Goal: Task Accomplishment & Management: Manage account settings

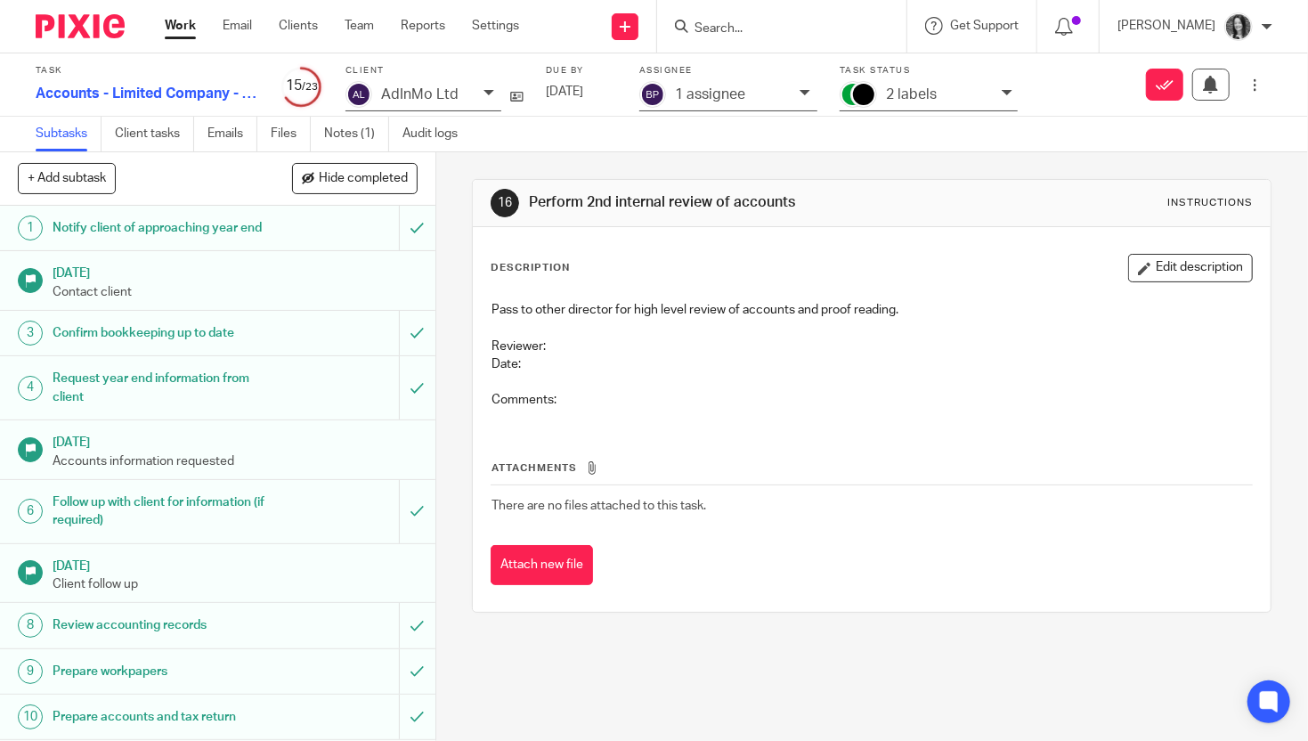
click at [918, 97] on p "2 labels" at bounding box center [911, 94] width 51 height 16
click at [708, 102] on div "1 assignee" at bounding box center [733, 95] width 116 height 20
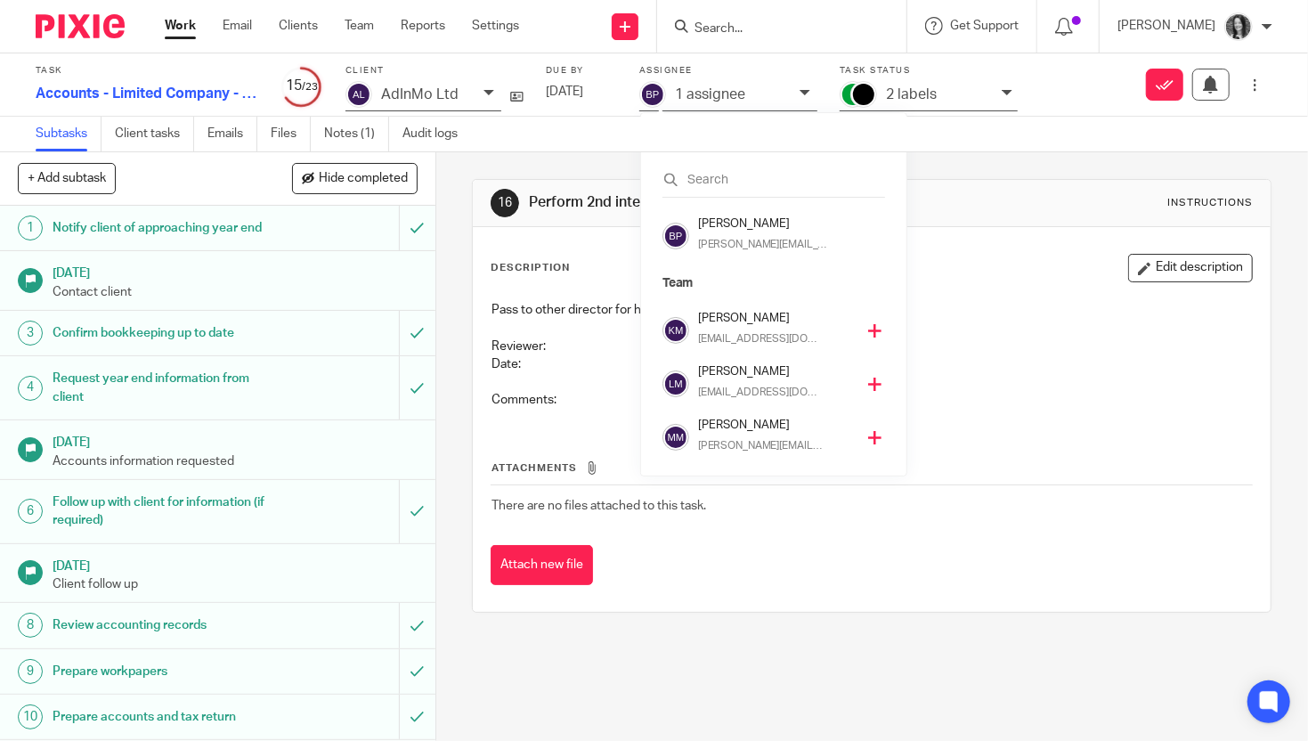
scroll to position [374, 0]
click at [738, 429] on div "Rod Petrie rod@sense-ca.co.uk" at bounding box center [781, 432] width 166 height 42
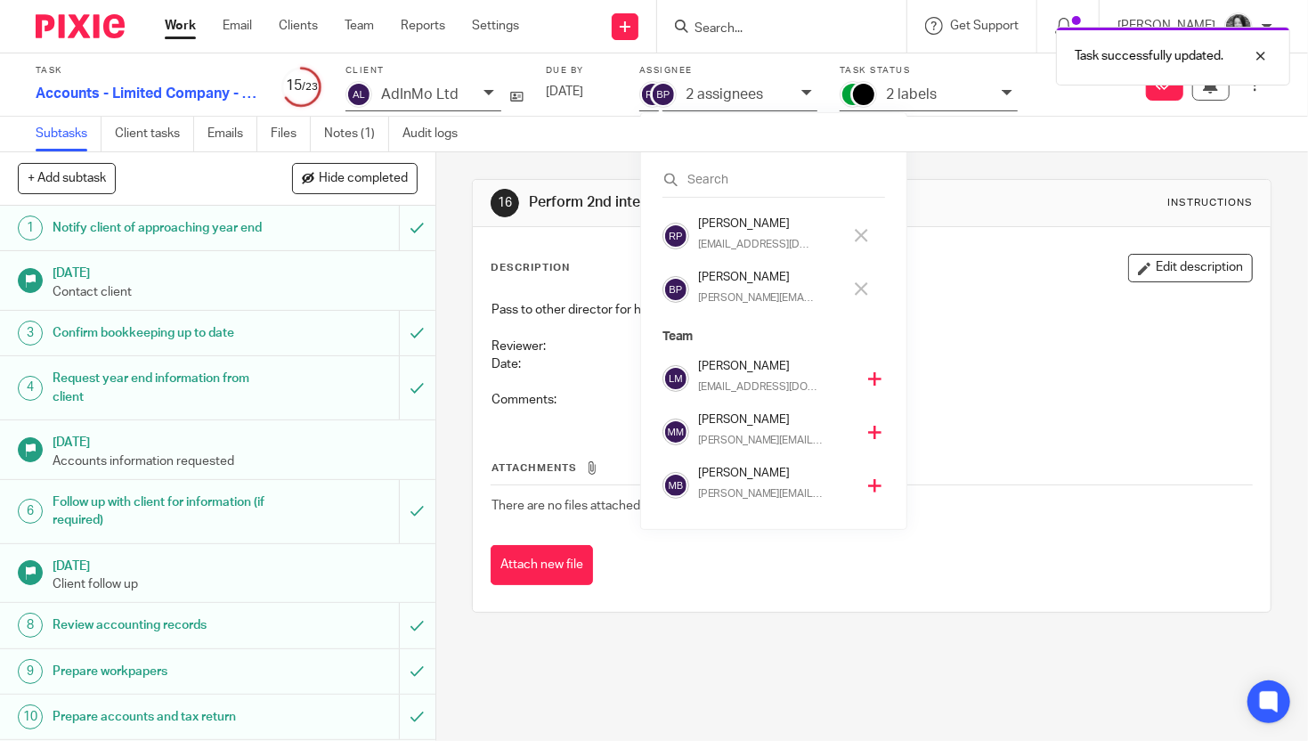
click at [725, 277] on h4 "[PERSON_NAME]" at bounding box center [770, 277] width 144 height 17
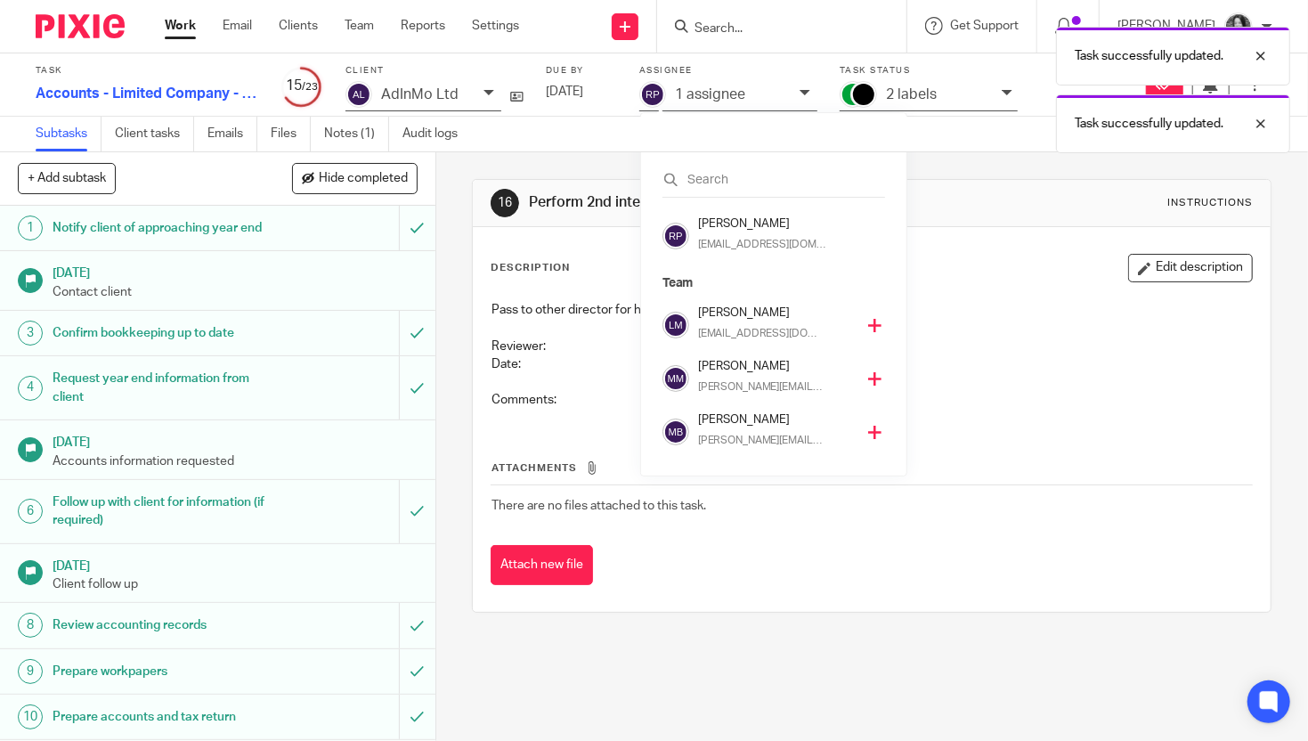
click at [920, 99] on div "Task successfully updated. Task successfully updated." at bounding box center [972, 85] width 636 height 135
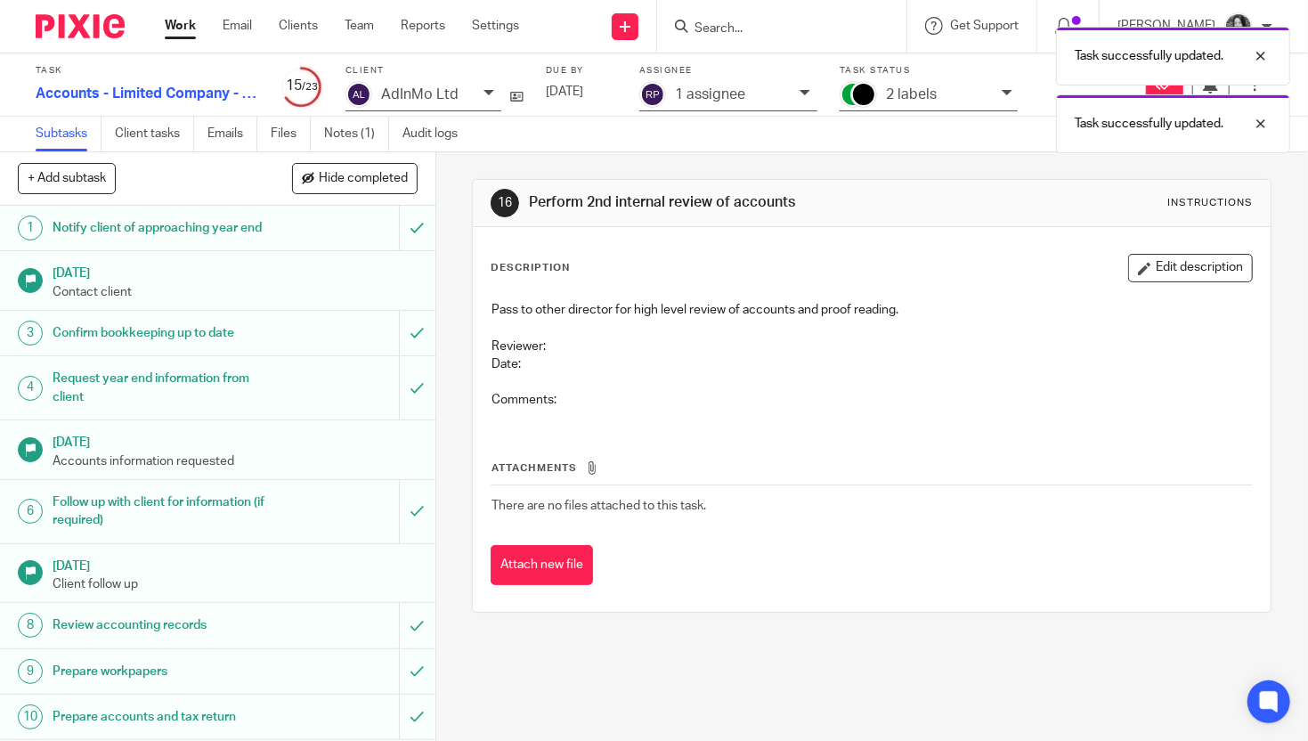
click at [928, 97] on div "Task successfully updated. Task successfully updated." at bounding box center [972, 85] width 636 height 135
click at [920, 93] on p "2 labels" at bounding box center [911, 94] width 51 height 16
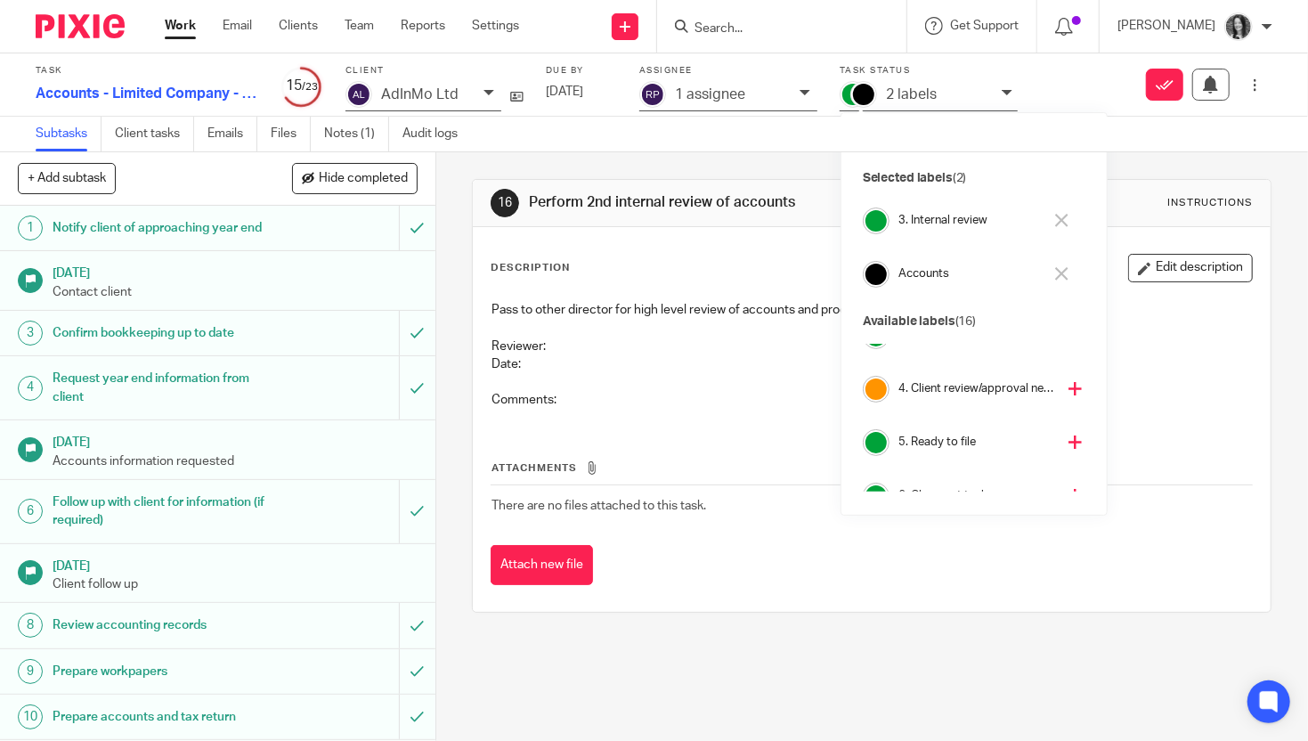
scroll to position [142, 0]
click at [924, 384] on h4 "4. Client review/approval needed" at bounding box center [976, 381] width 157 height 17
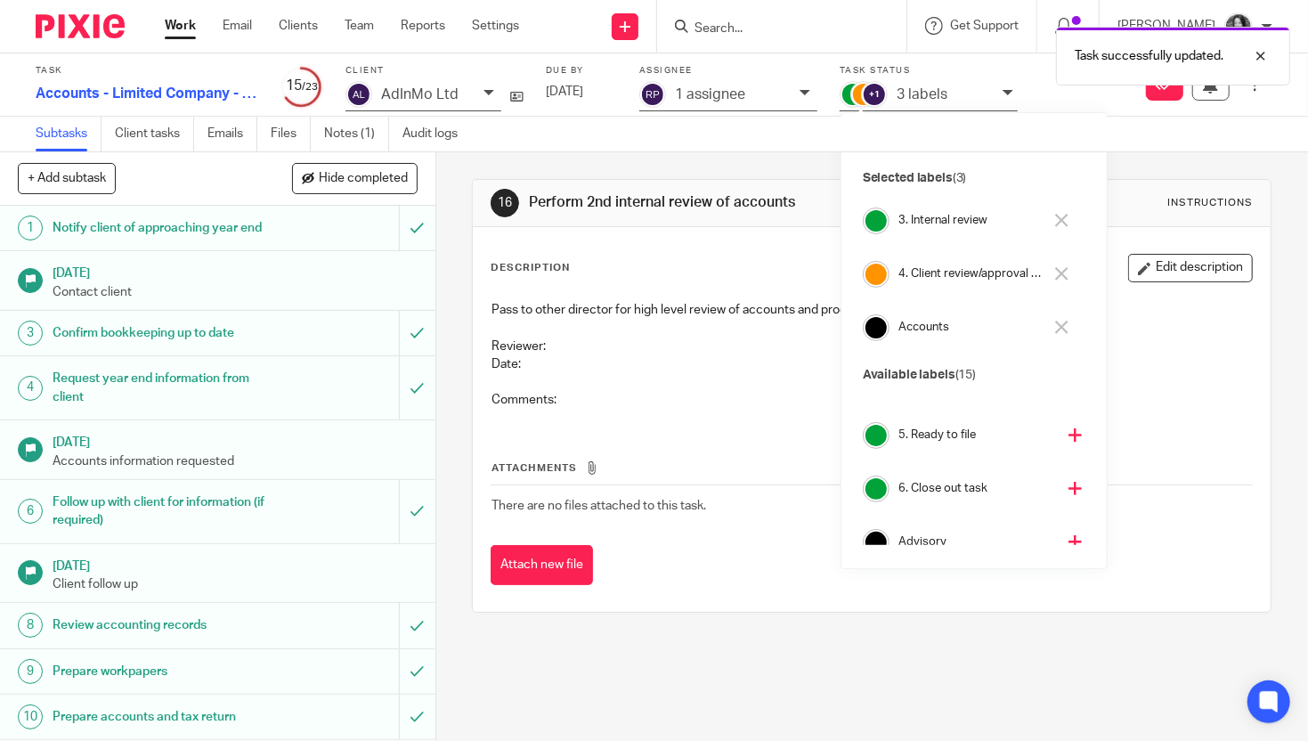
click at [750, 21] on div "Task successfully updated." at bounding box center [972, 52] width 636 height 68
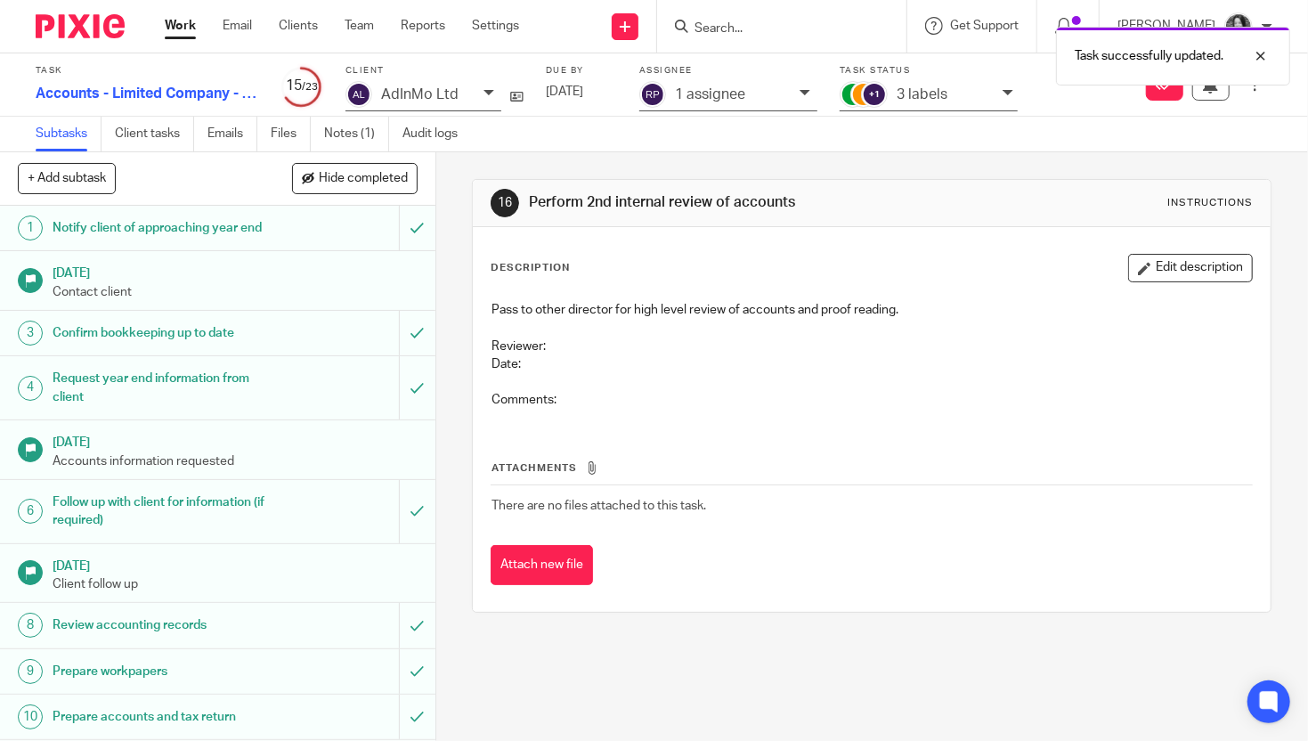
click at [734, 29] on div "Task successfully updated." at bounding box center [972, 52] width 636 height 68
click at [706, 35] on div "Task successfully updated." at bounding box center [972, 52] width 636 height 68
click at [688, 25] on icon at bounding box center [681, 26] width 13 height 13
click at [729, 26] on input "Search" at bounding box center [773, 29] width 160 height 16
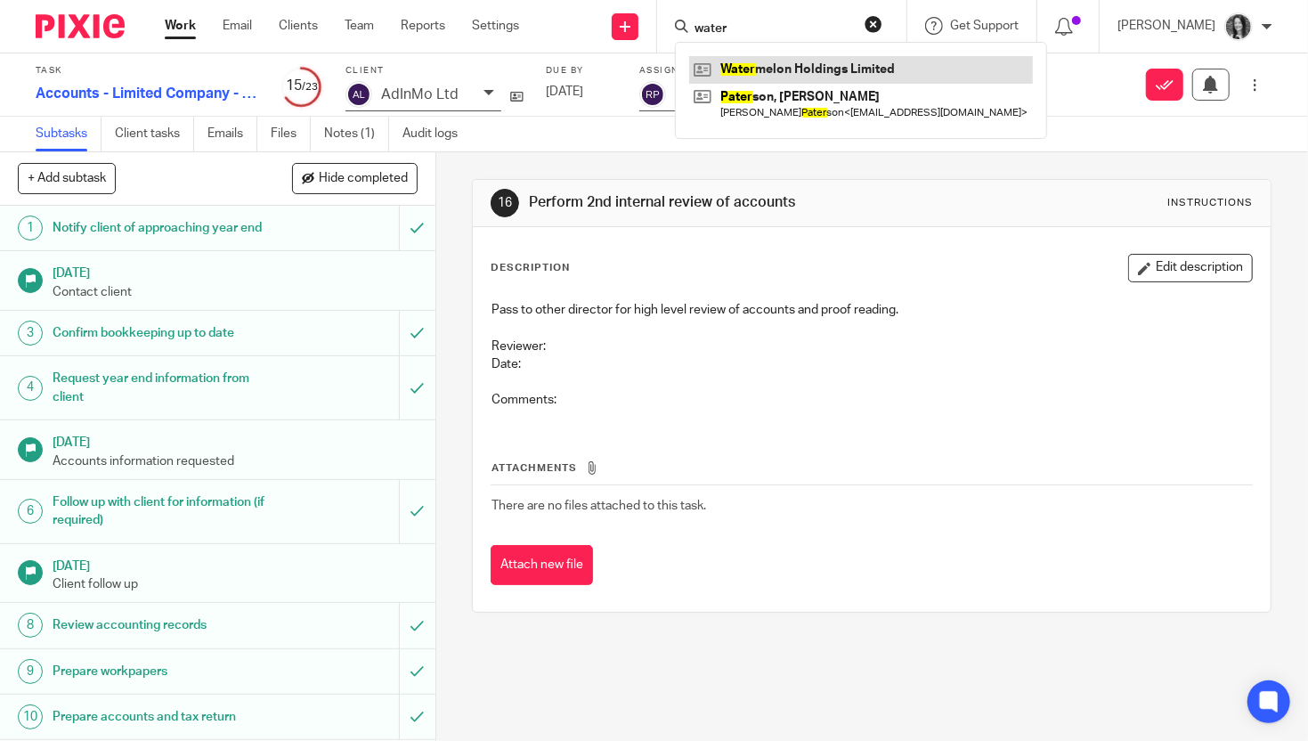
type input "water"
click at [782, 68] on link at bounding box center [861, 69] width 344 height 27
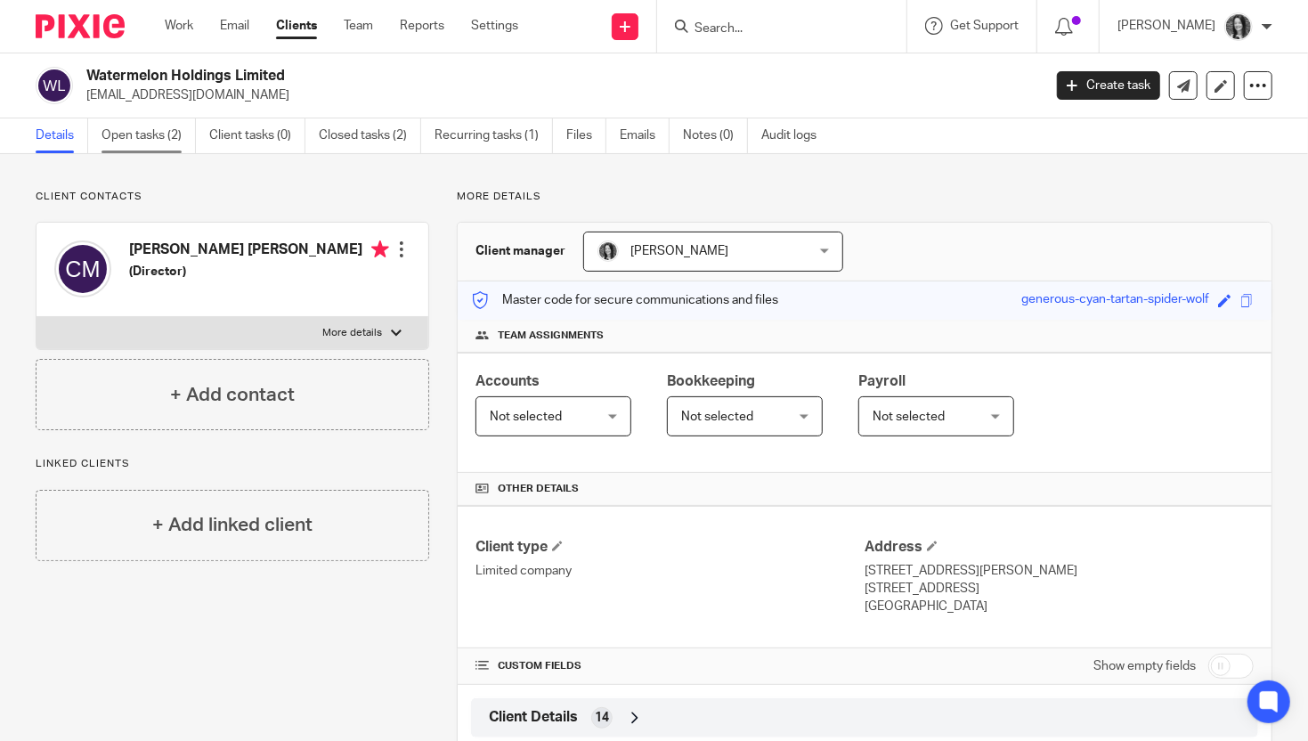
click at [153, 144] on link "Open tasks (2)" at bounding box center [148, 135] width 94 height 35
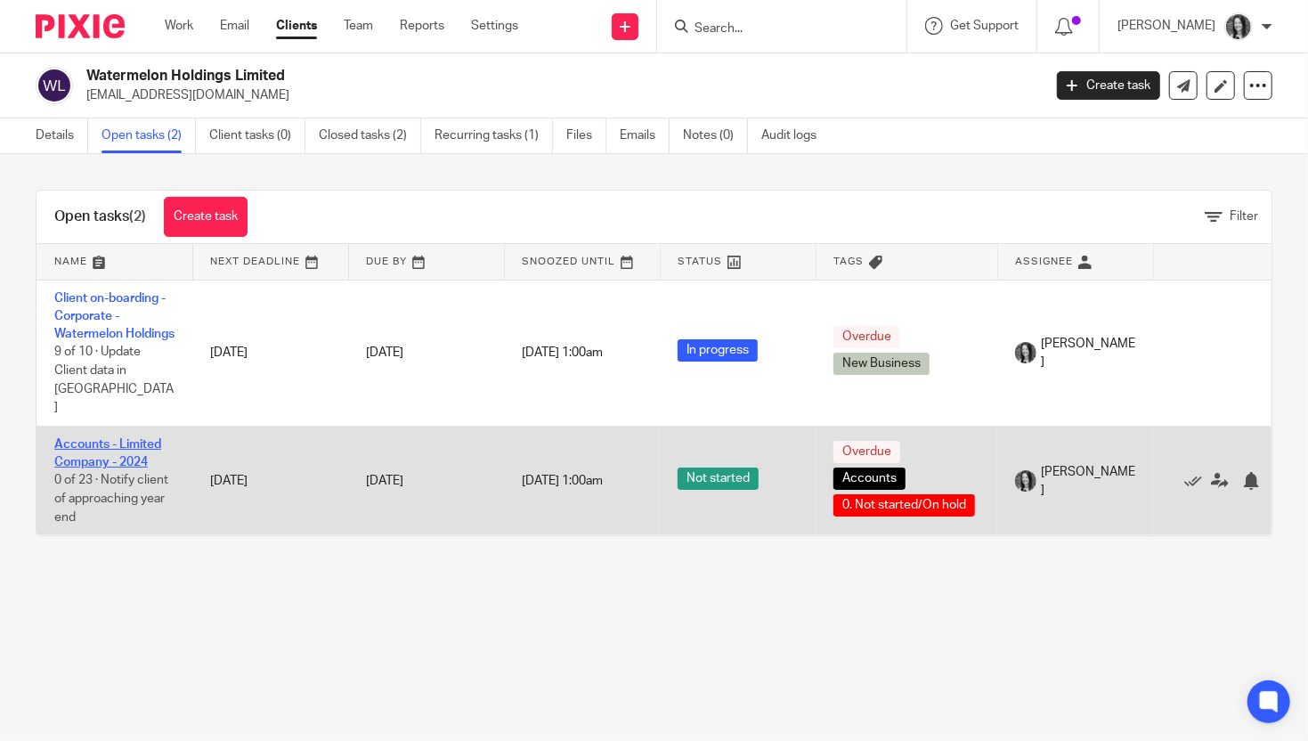
click at [127, 438] on link "Accounts - Limited Company - 2024" at bounding box center [107, 453] width 107 height 30
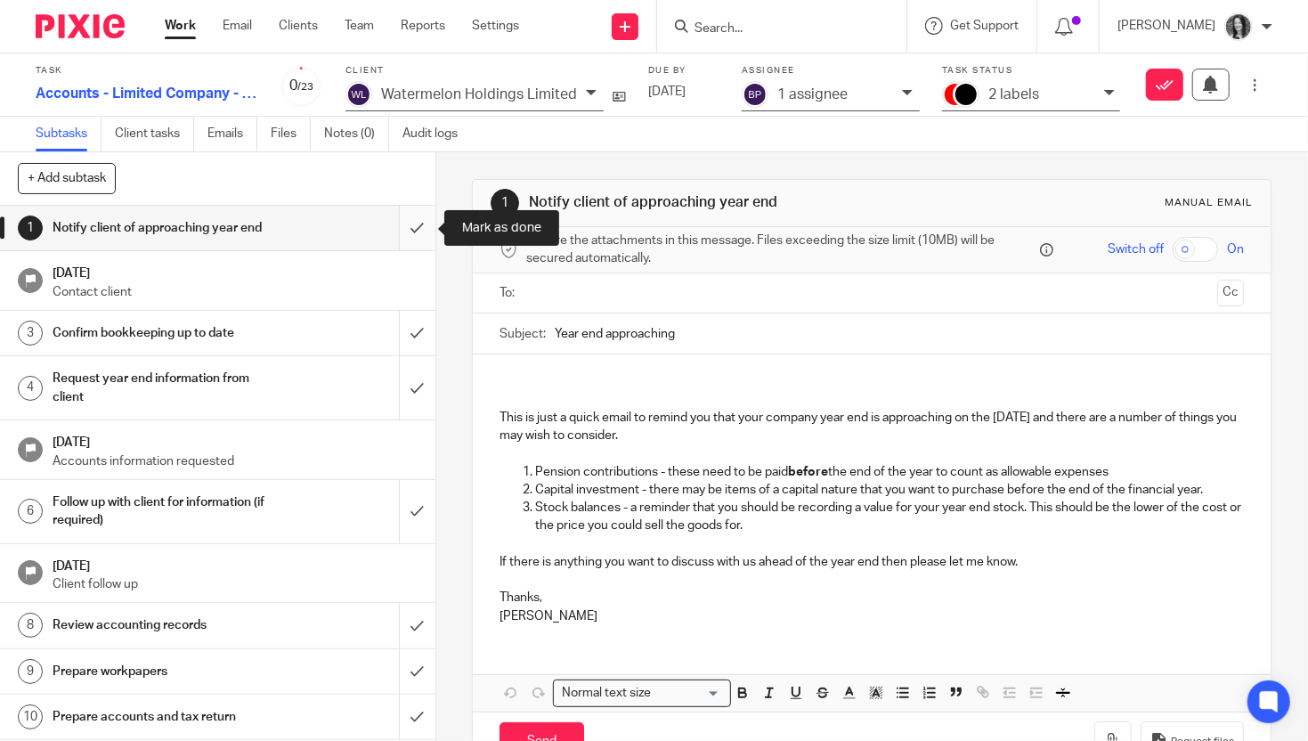
click at [421, 222] on input "submit" at bounding box center [217, 228] width 435 height 45
click at [419, 324] on input "submit" at bounding box center [217, 333] width 435 height 45
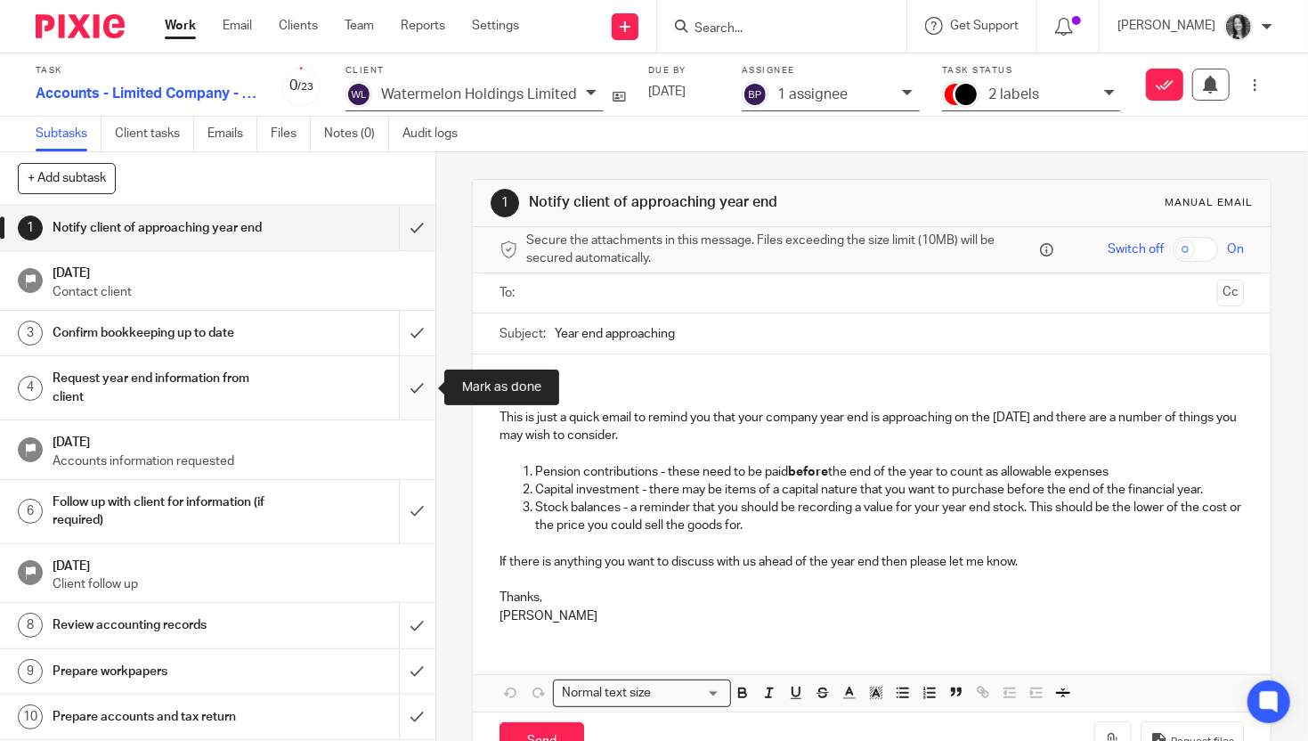
click at [417, 400] on input "submit" at bounding box center [217, 387] width 435 height 63
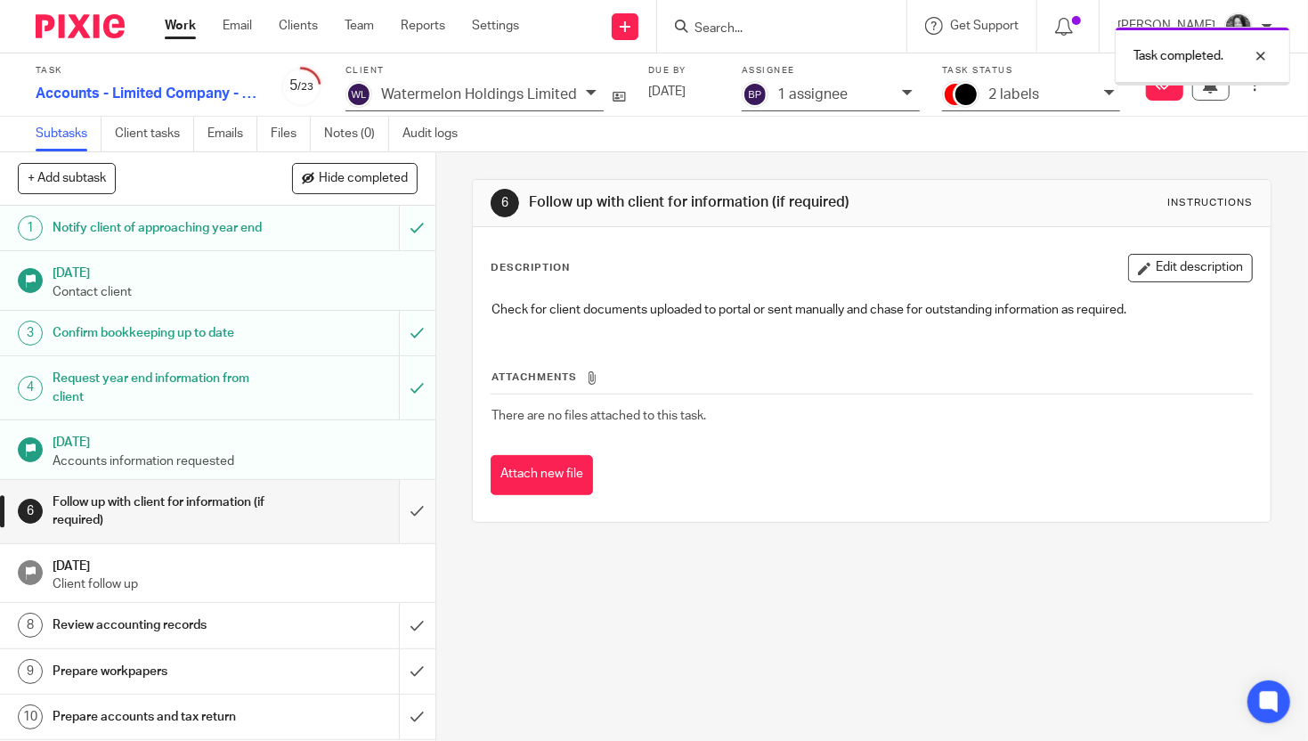
click at [418, 512] on input "submit" at bounding box center [217, 511] width 435 height 63
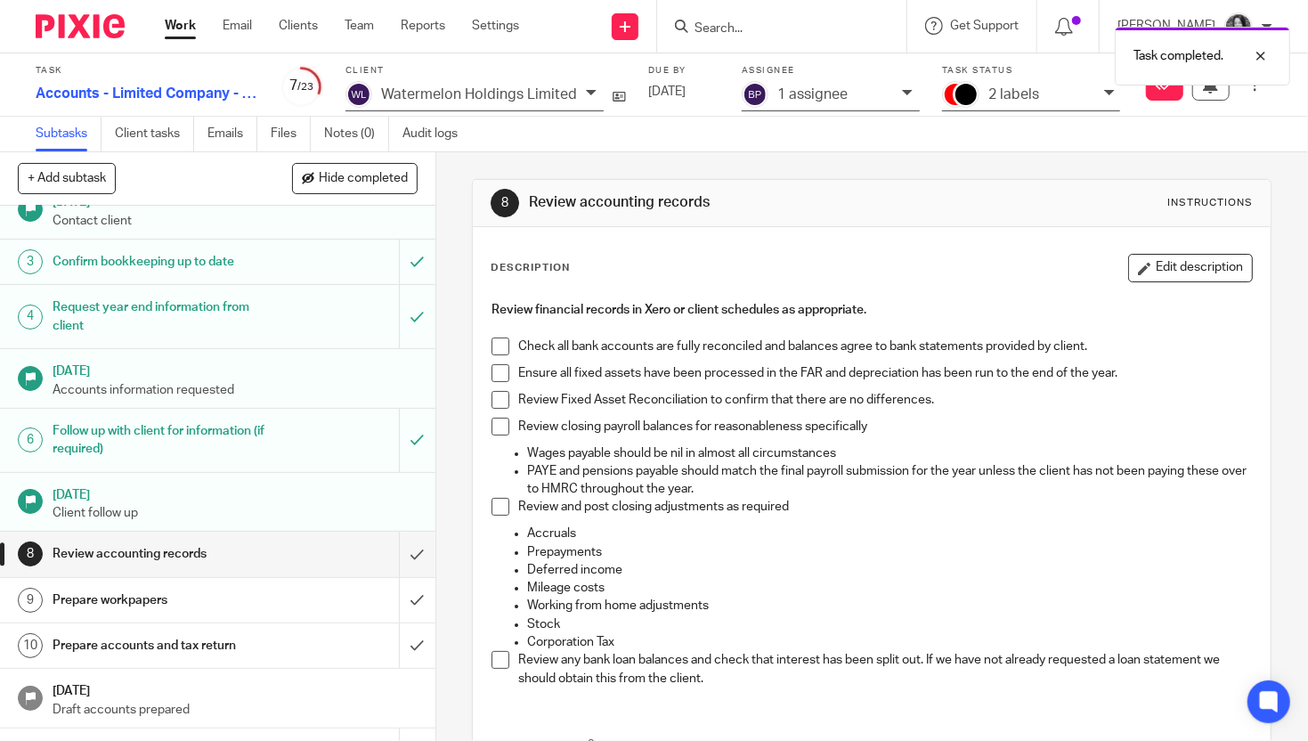
scroll to position [78, 0]
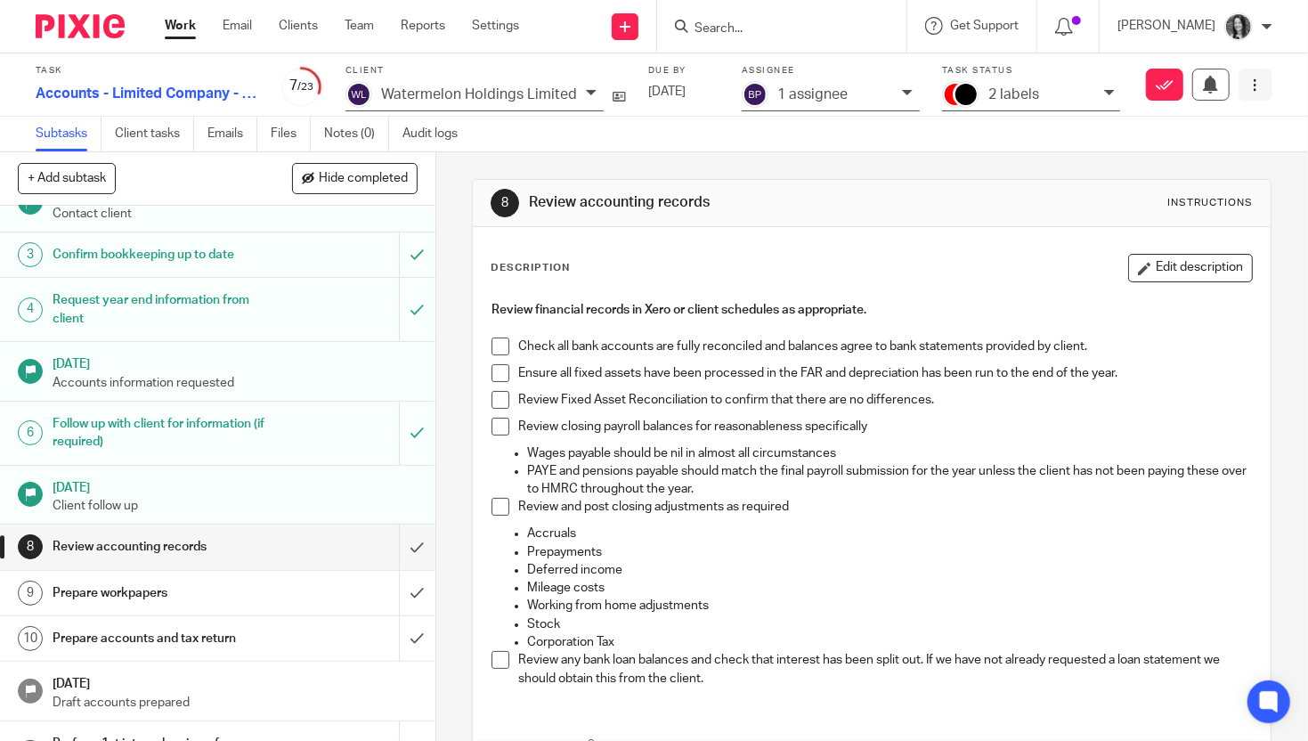
click at [1269, 85] on button at bounding box center [1255, 85] width 34 height 32
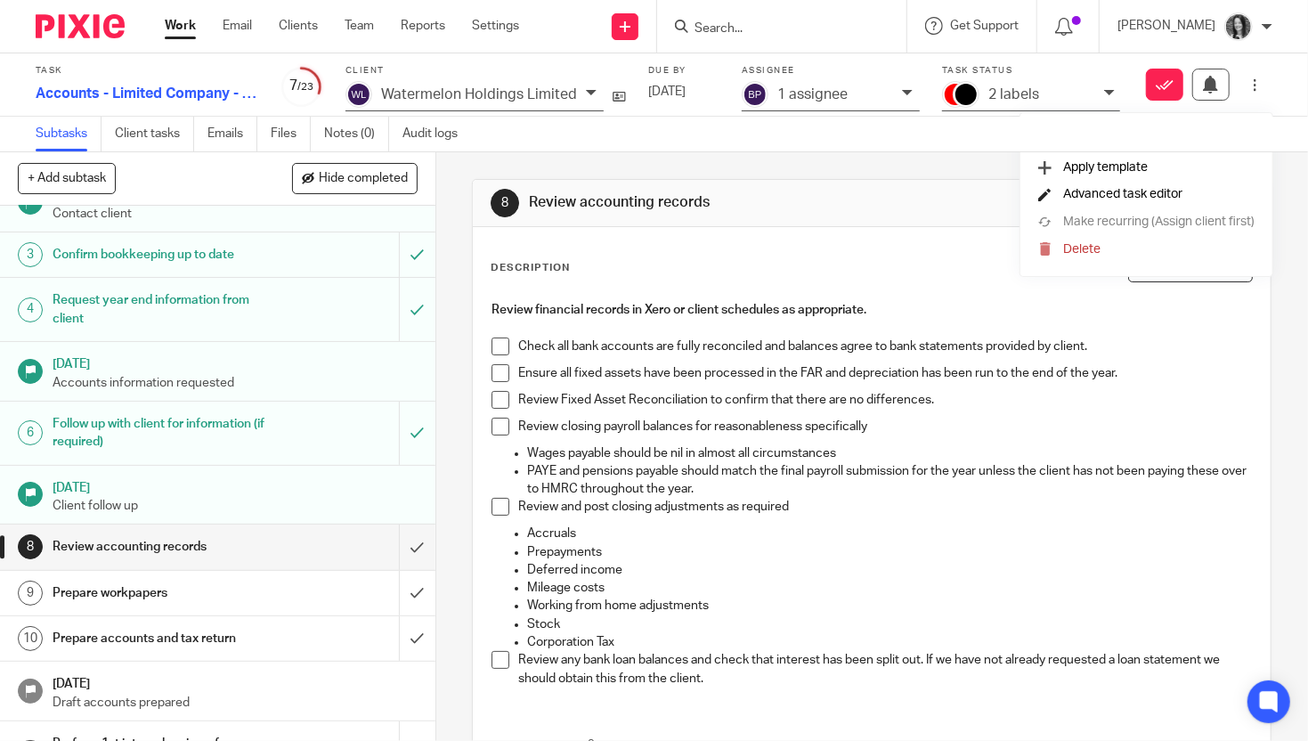
click at [1128, 199] on span "Advanced task editor" at bounding box center [1122, 194] width 119 height 12
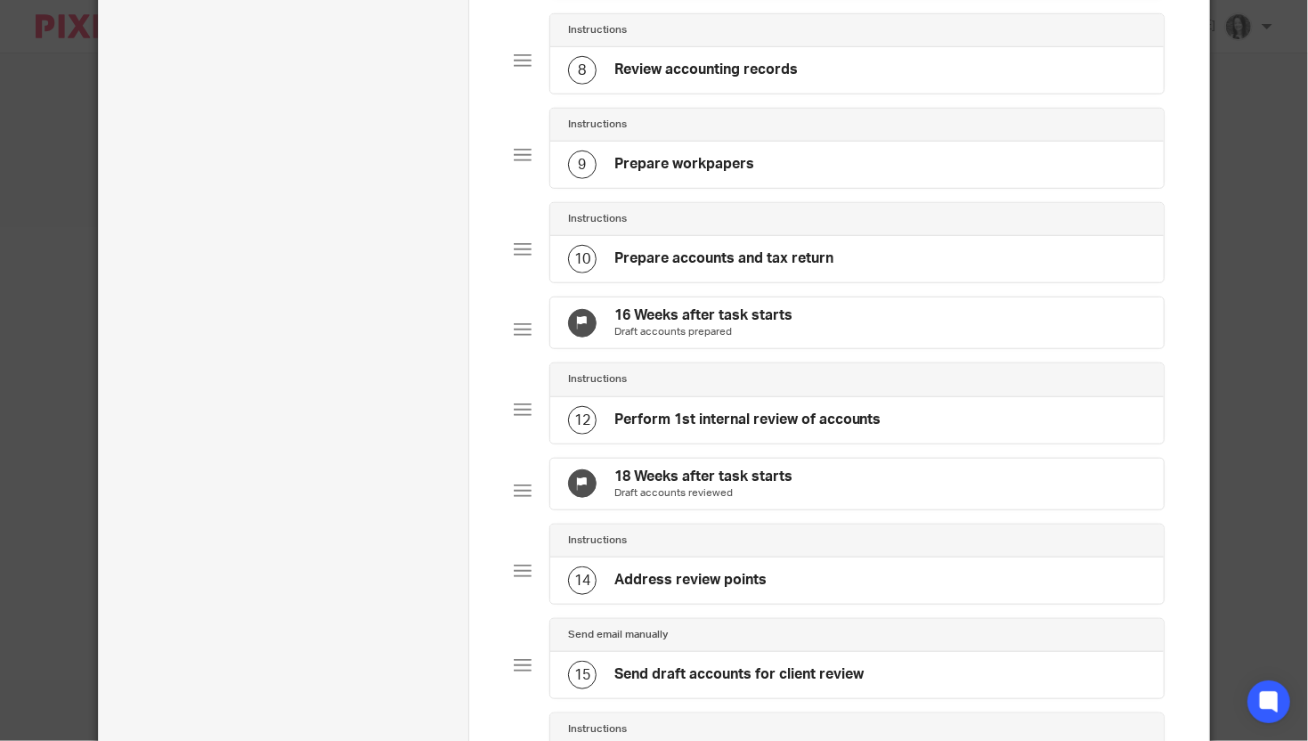
scroll to position [774, 0]
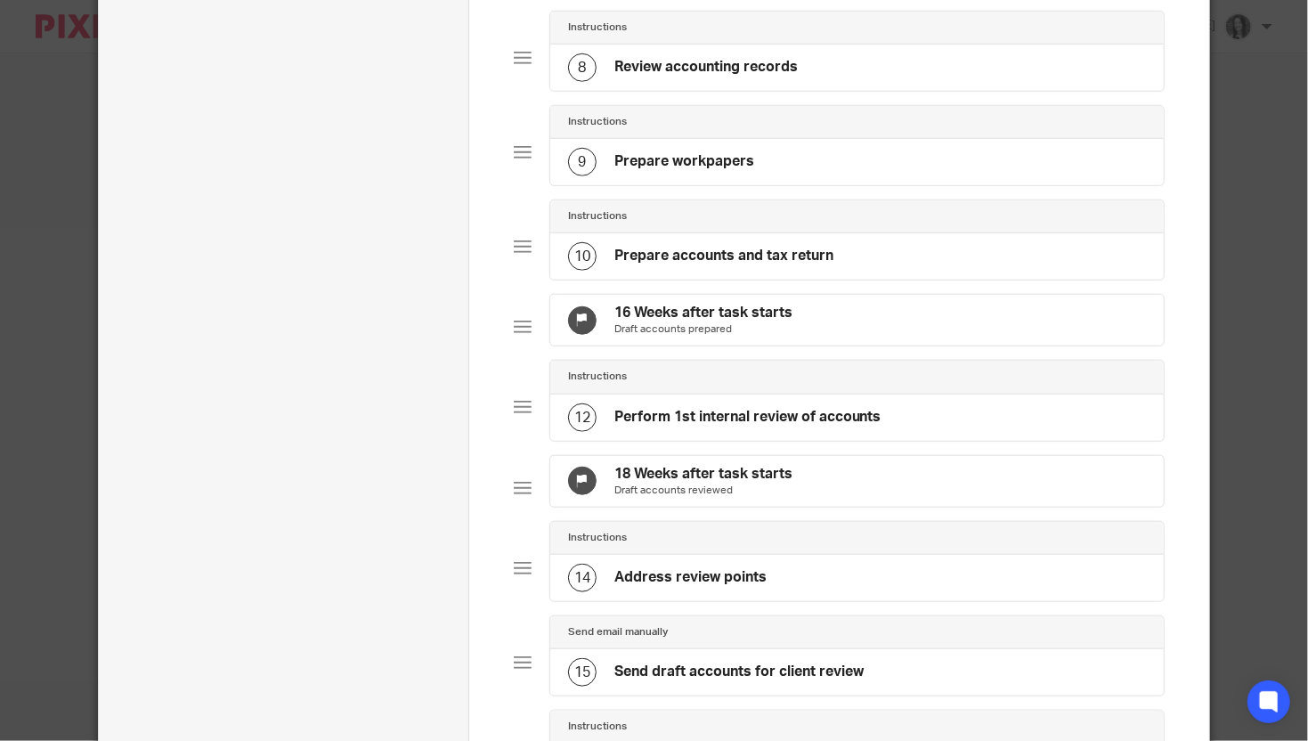
click at [692, 336] on p "Draft accounts prepared" at bounding box center [703, 329] width 178 height 14
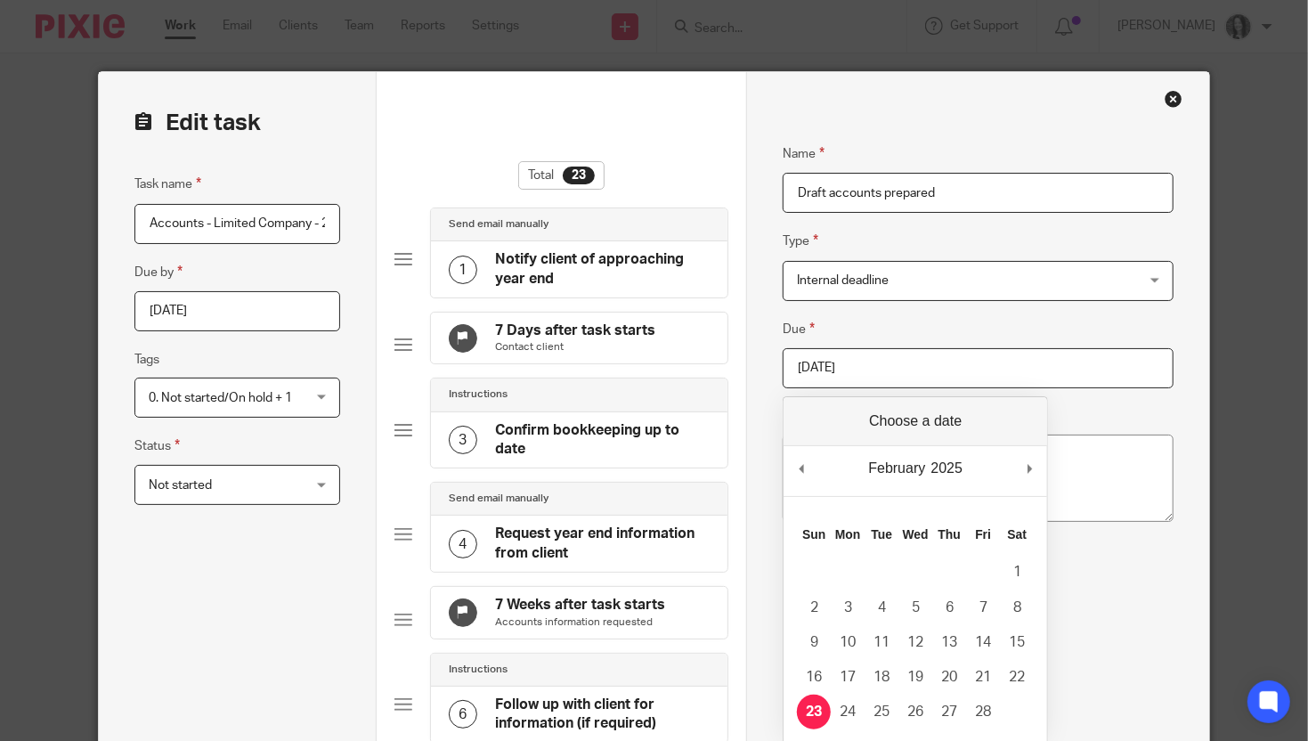
click at [907, 362] on input "2025-02-23" at bounding box center [977, 368] width 390 height 40
type input "2025-08-22"
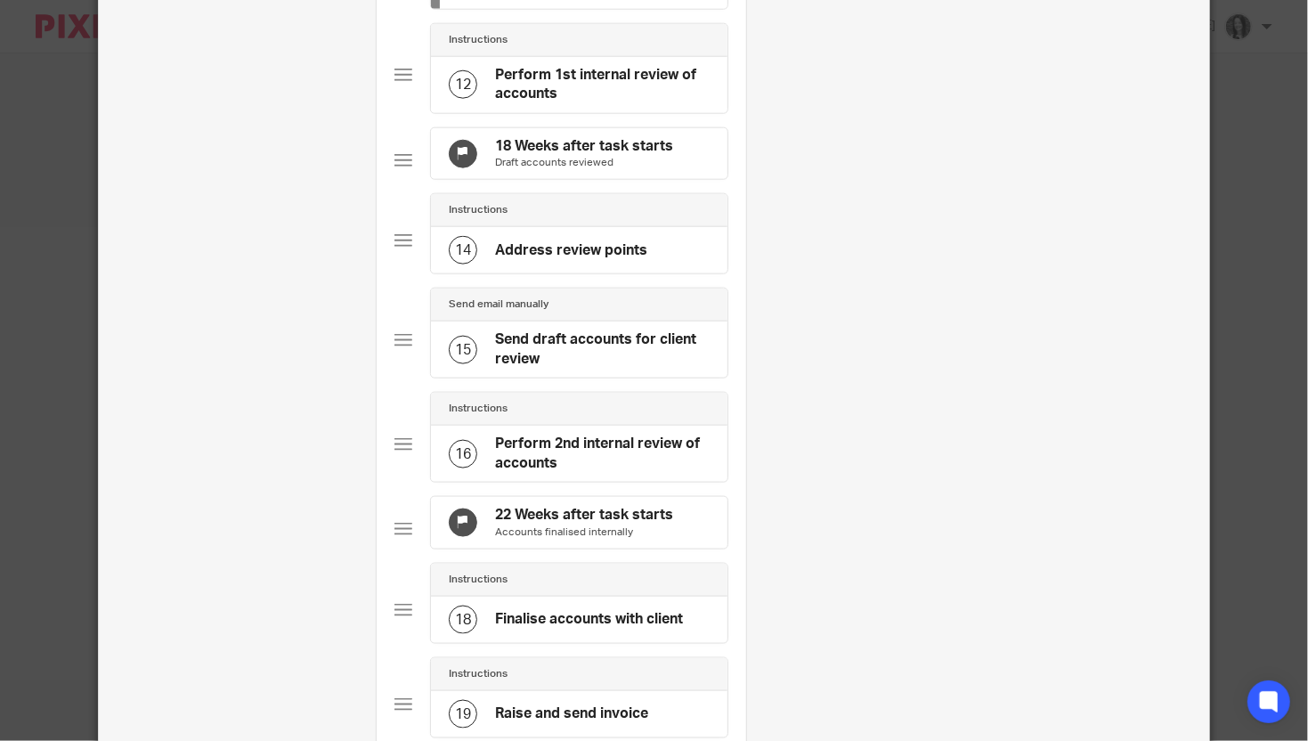
scroll to position [1130, 0]
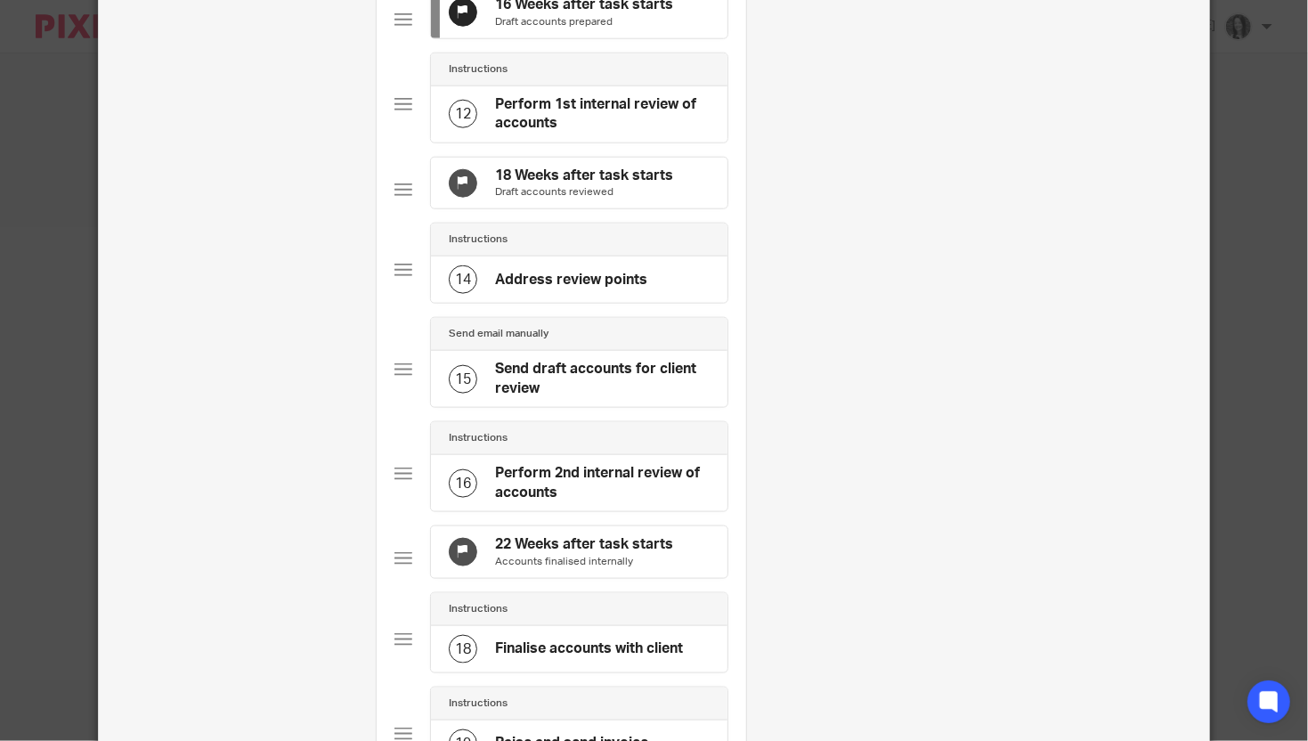
click at [649, 199] on p "Draft accounts reviewed" at bounding box center [584, 192] width 178 height 14
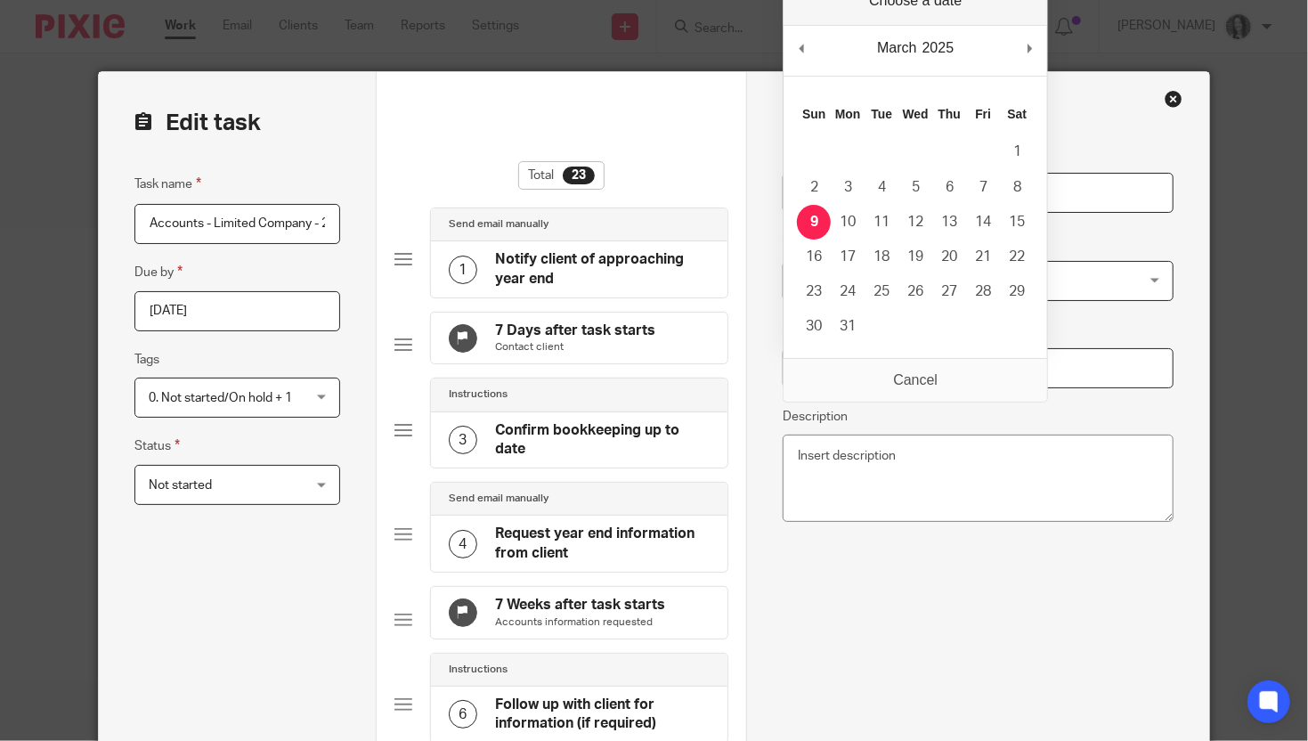
click at [888, 376] on input "2025-03-09" at bounding box center [977, 368] width 390 height 40
type input "2025-08-22"
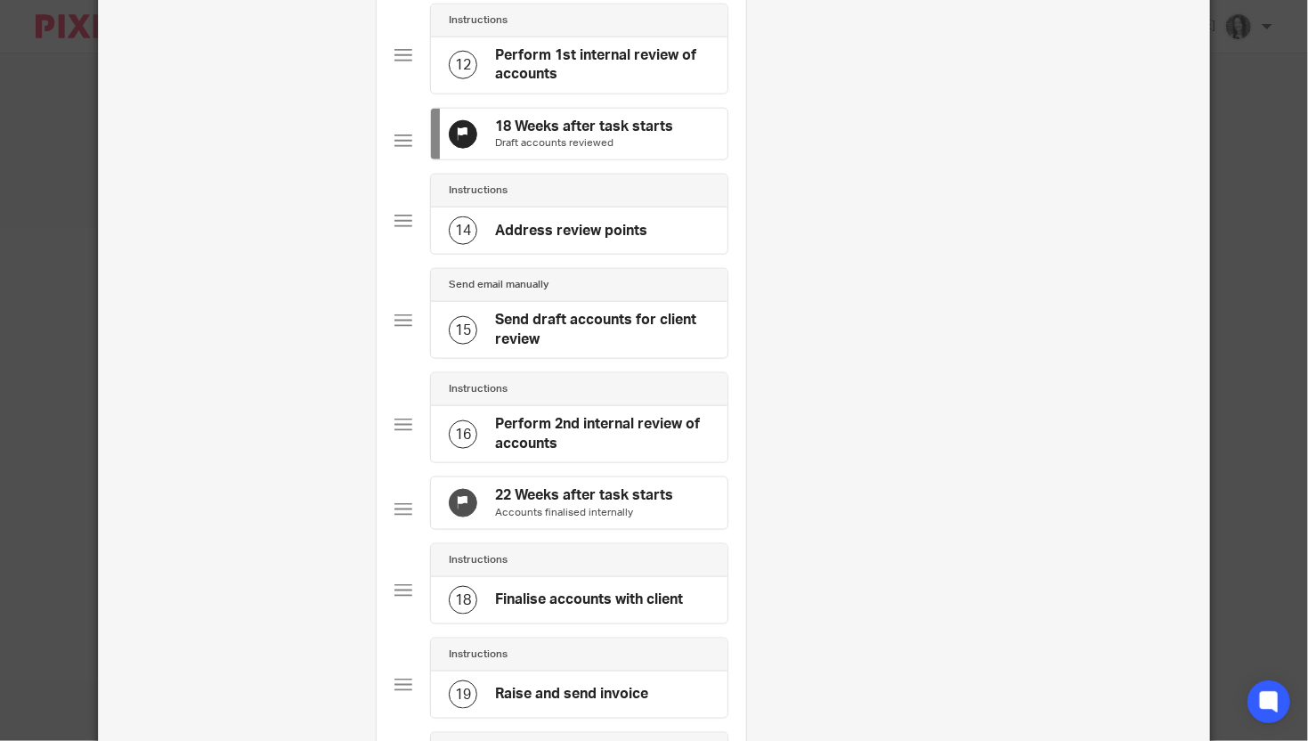
scroll to position [1199, 0]
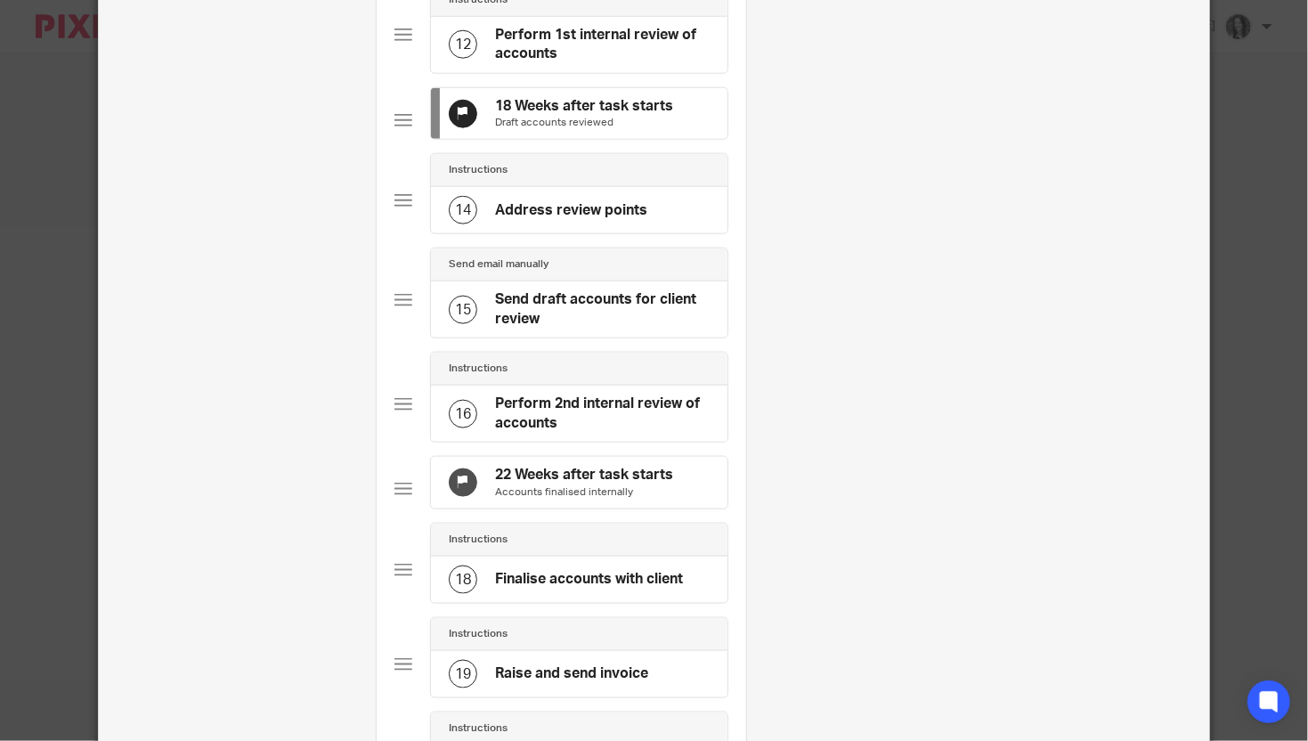
click at [586, 499] on p "Accounts finalised internally" at bounding box center [584, 492] width 178 height 14
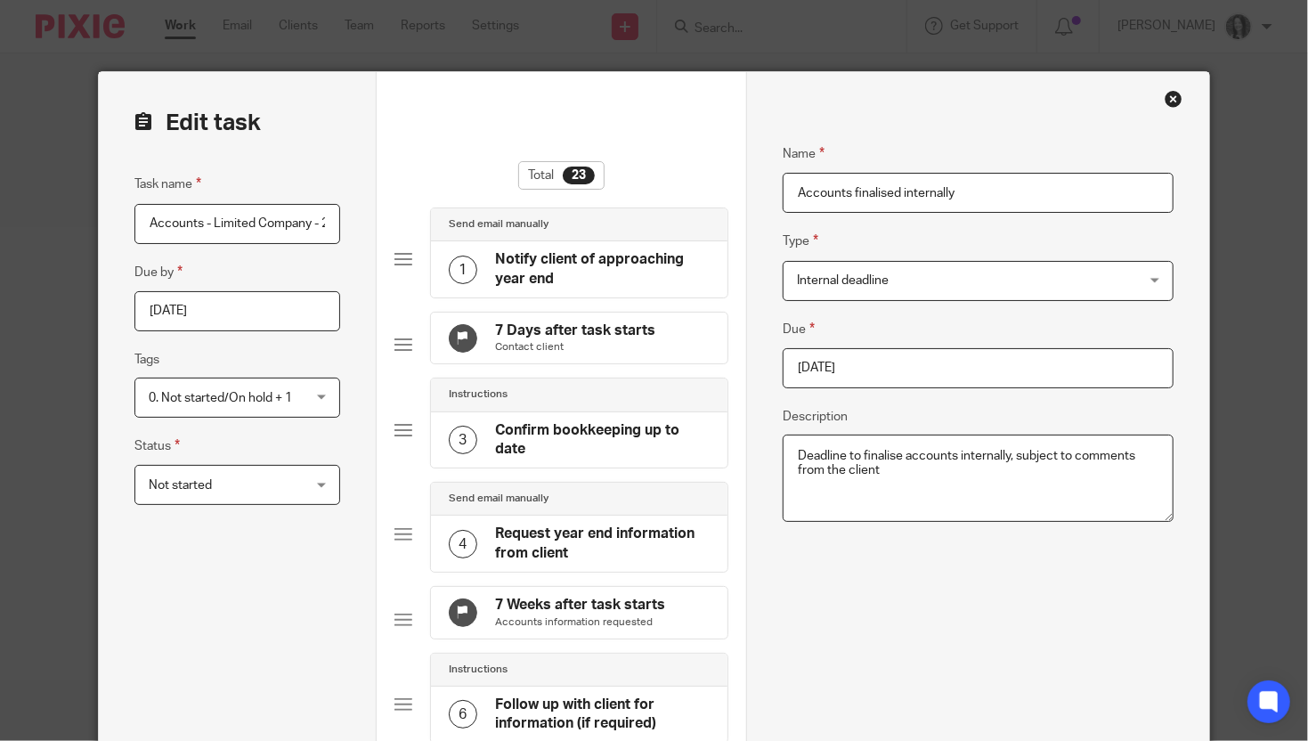
click at [919, 375] on input "2025-04-06" at bounding box center [977, 368] width 390 height 40
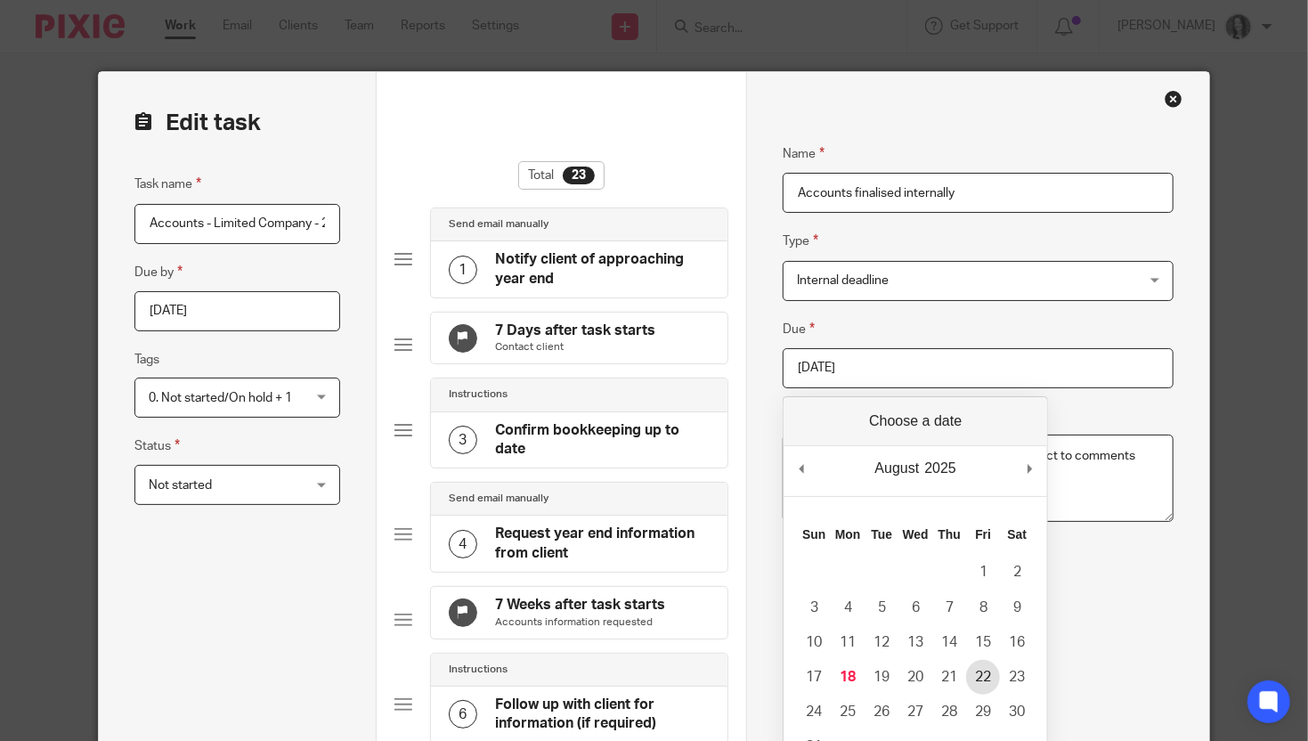
type input "2025-08-22"
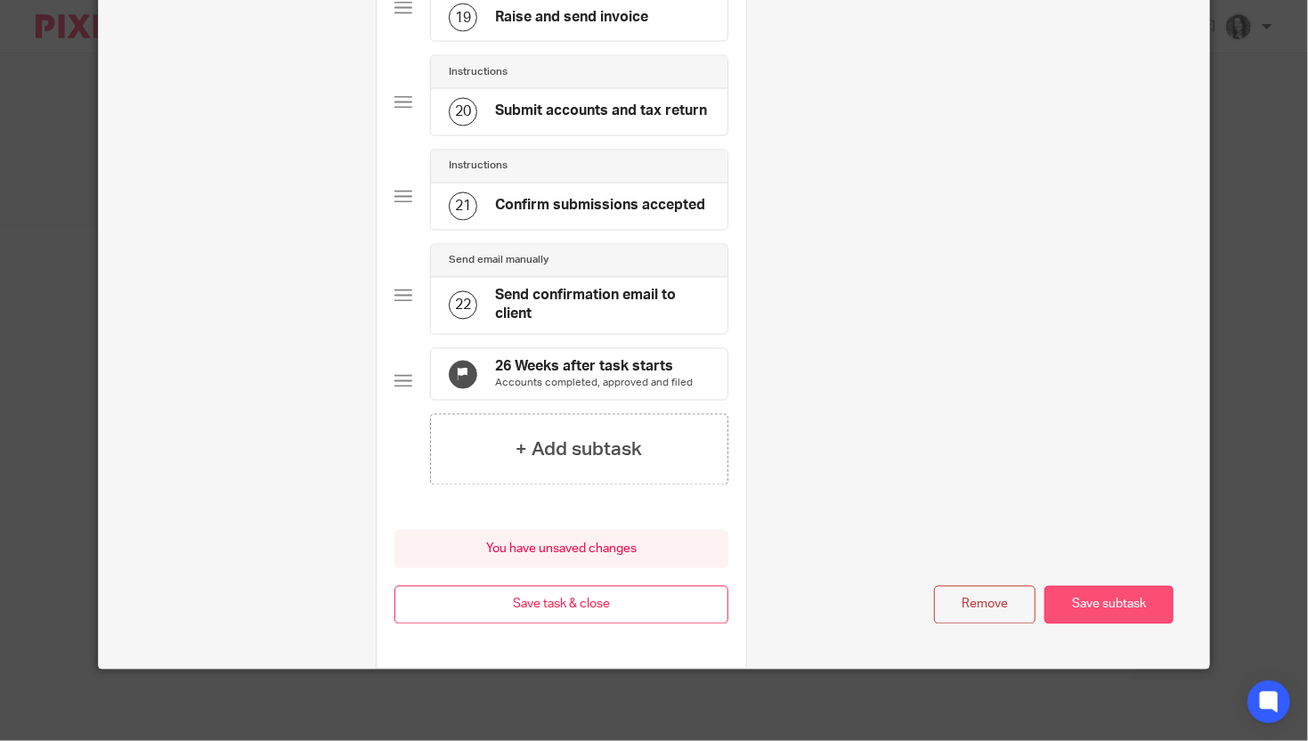
click at [1098, 617] on button "Save subtask" at bounding box center [1108, 605] width 129 height 38
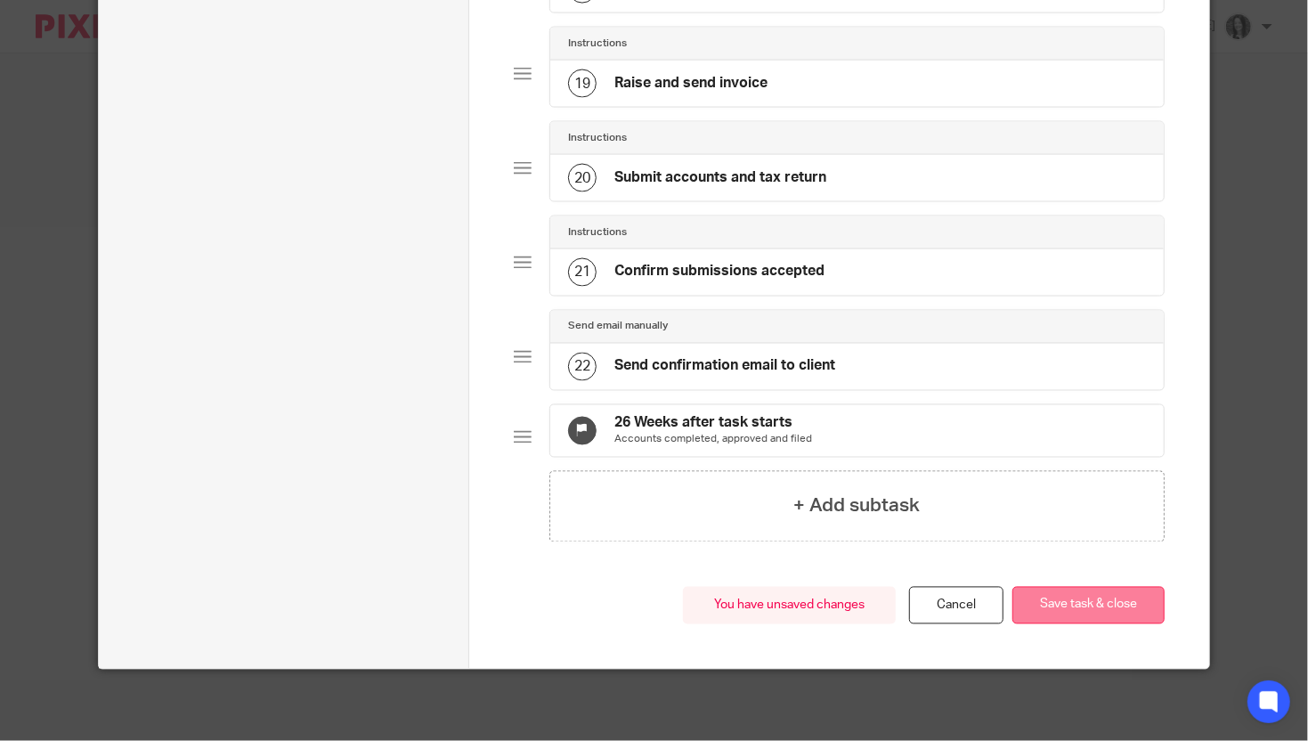
click at [1104, 602] on button "Save task & close" at bounding box center [1088, 606] width 152 height 38
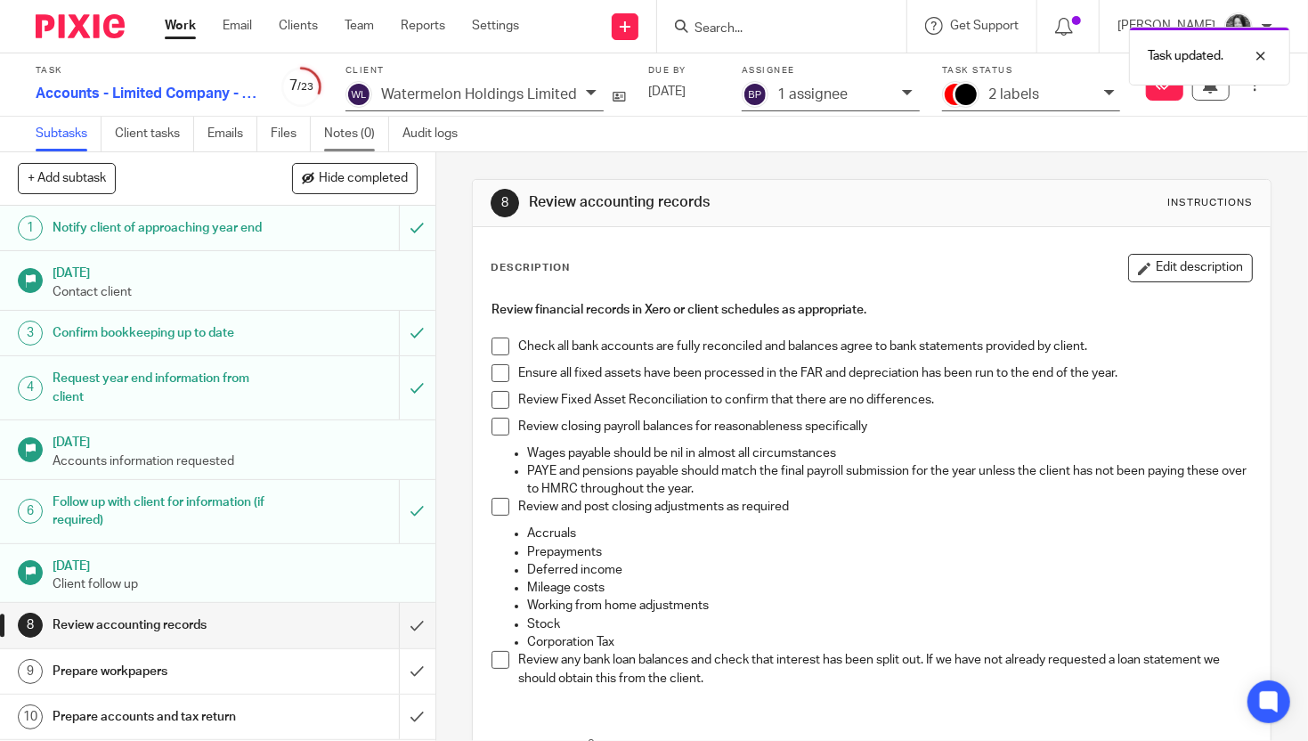
click at [350, 134] on link "Notes (0)" at bounding box center [356, 134] width 65 height 35
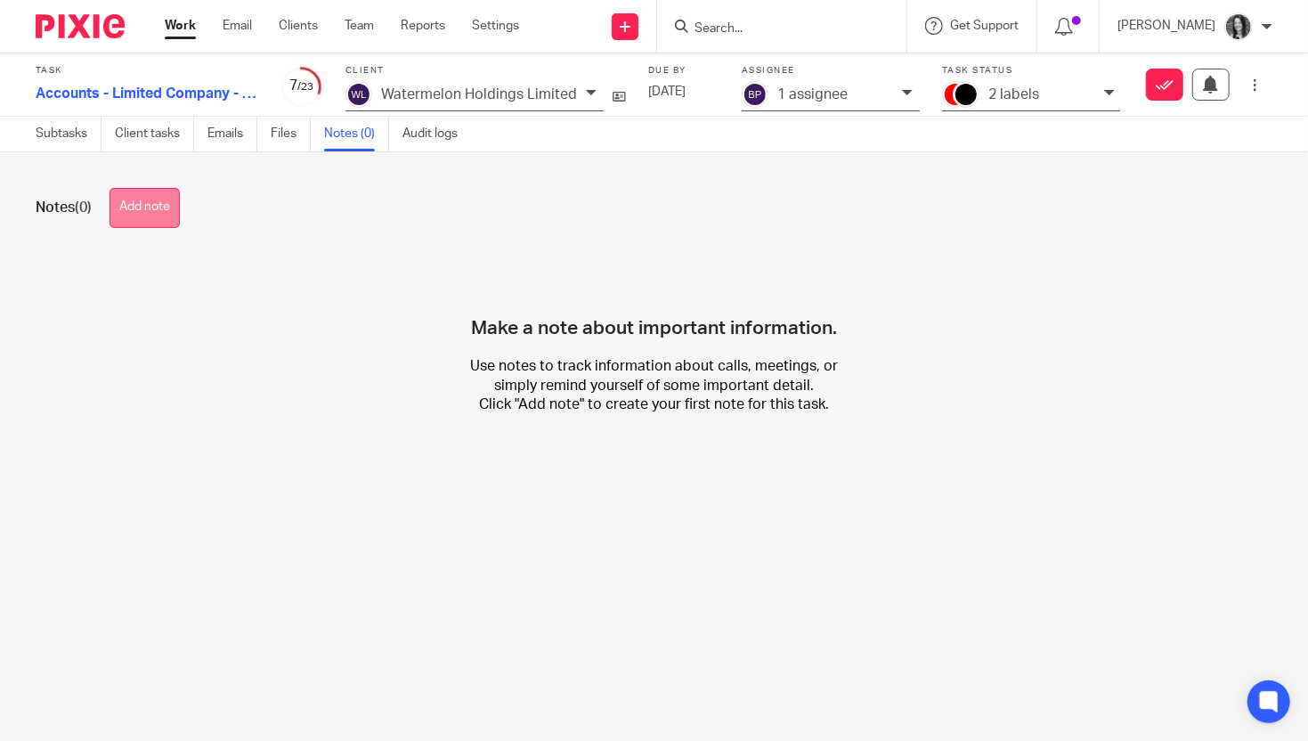
click at [150, 204] on button "Add note" at bounding box center [144, 208] width 70 height 40
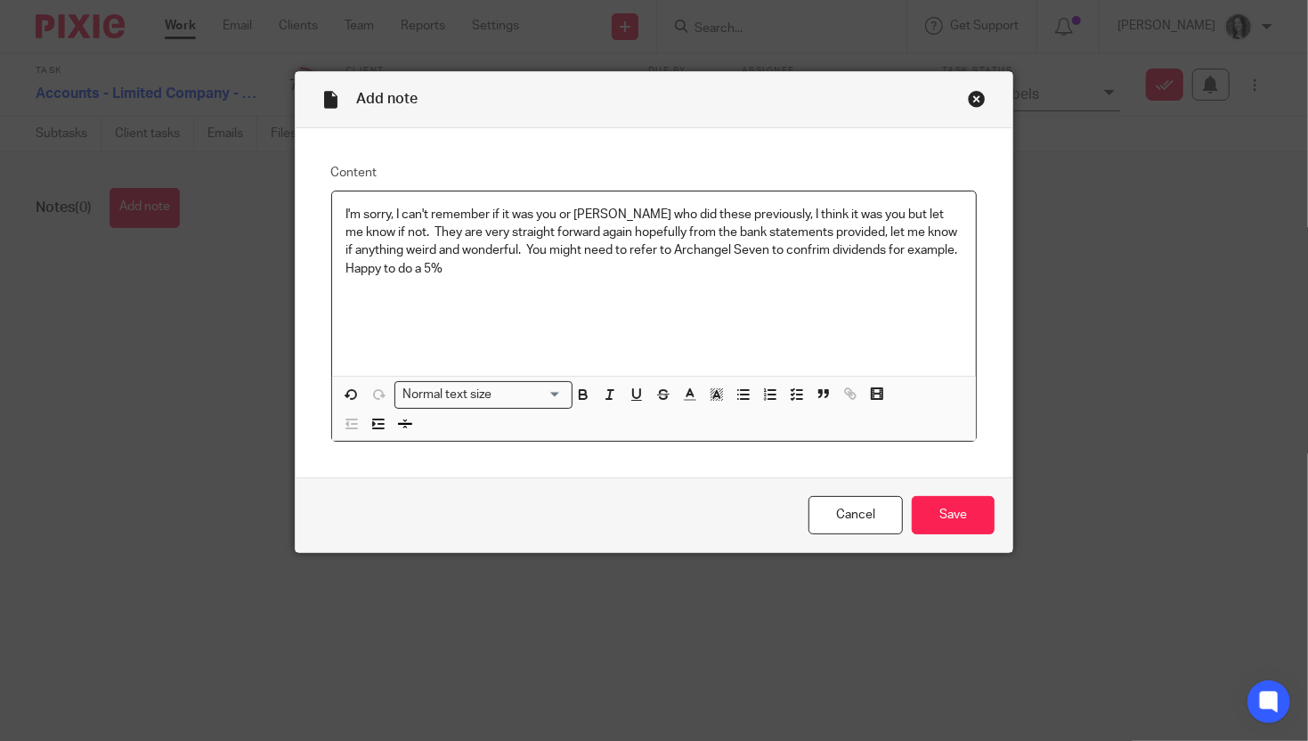
click at [755, 255] on p "I'm sorry, I can't remember if it was you or Fay who did these previously, I th…" at bounding box center [654, 242] width 616 height 72
click at [739, 251] on p "I'm sorry, I can't remember if it was you or Fay who did these previously, I th…" at bounding box center [654, 242] width 616 height 72
click at [407, 266] on p "I'm sorry, I can't remember if it was you or Fay who did these previously, I th…" at bounding box center [654, 242] width 616 height 72
click at [968, 501] on input "Save" at bounding box center [953, 515] width 83 height 38
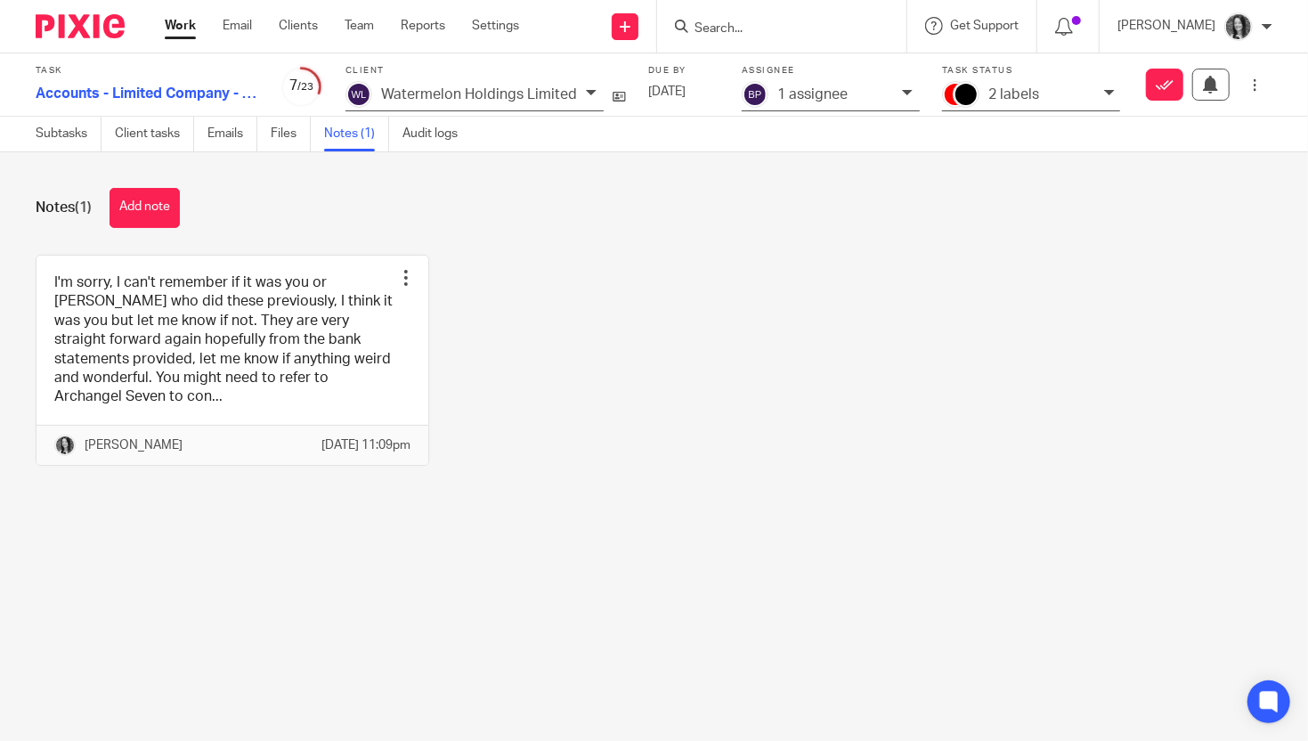
click at [786, 93] on p "1 assignee" at bounding box center [812, 94] width 70 height 16
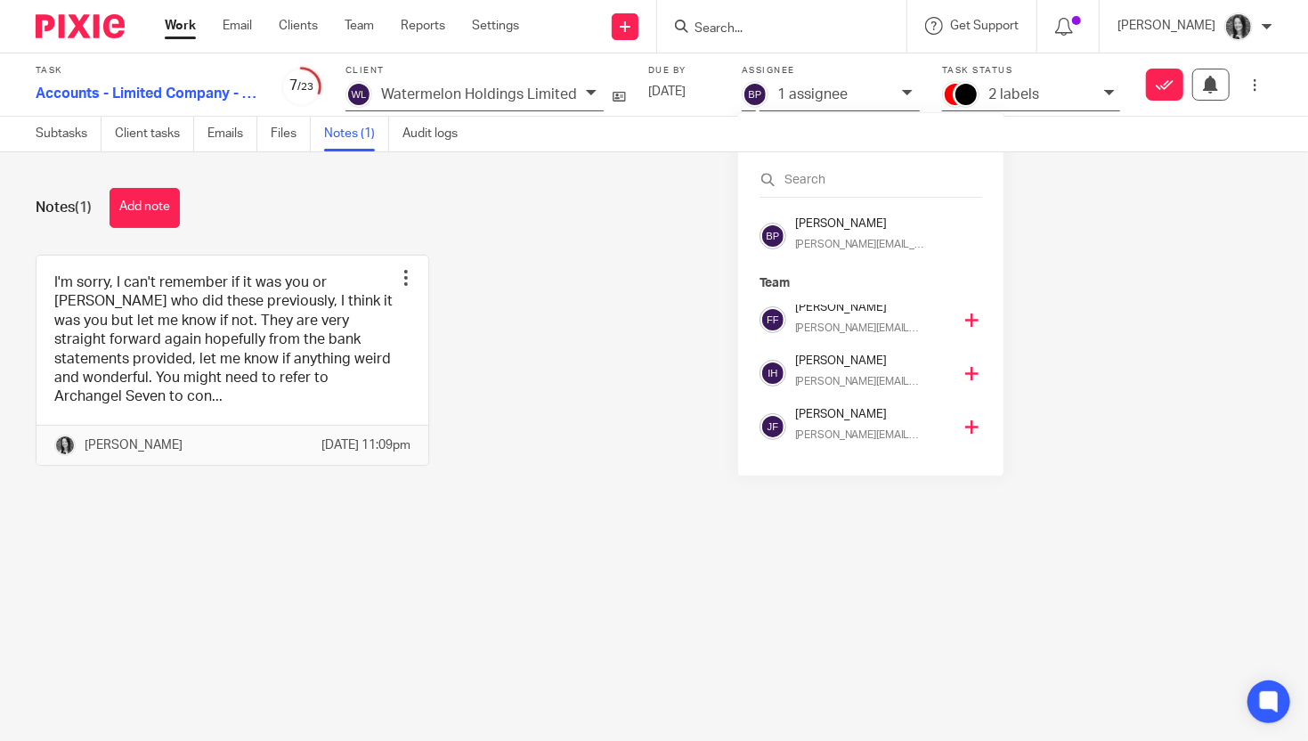
scroll to position [114, 0]
click at [822, 360] on h4 "[PERSON_NAME]" at bounding box center [873, 359] width 157 height 17
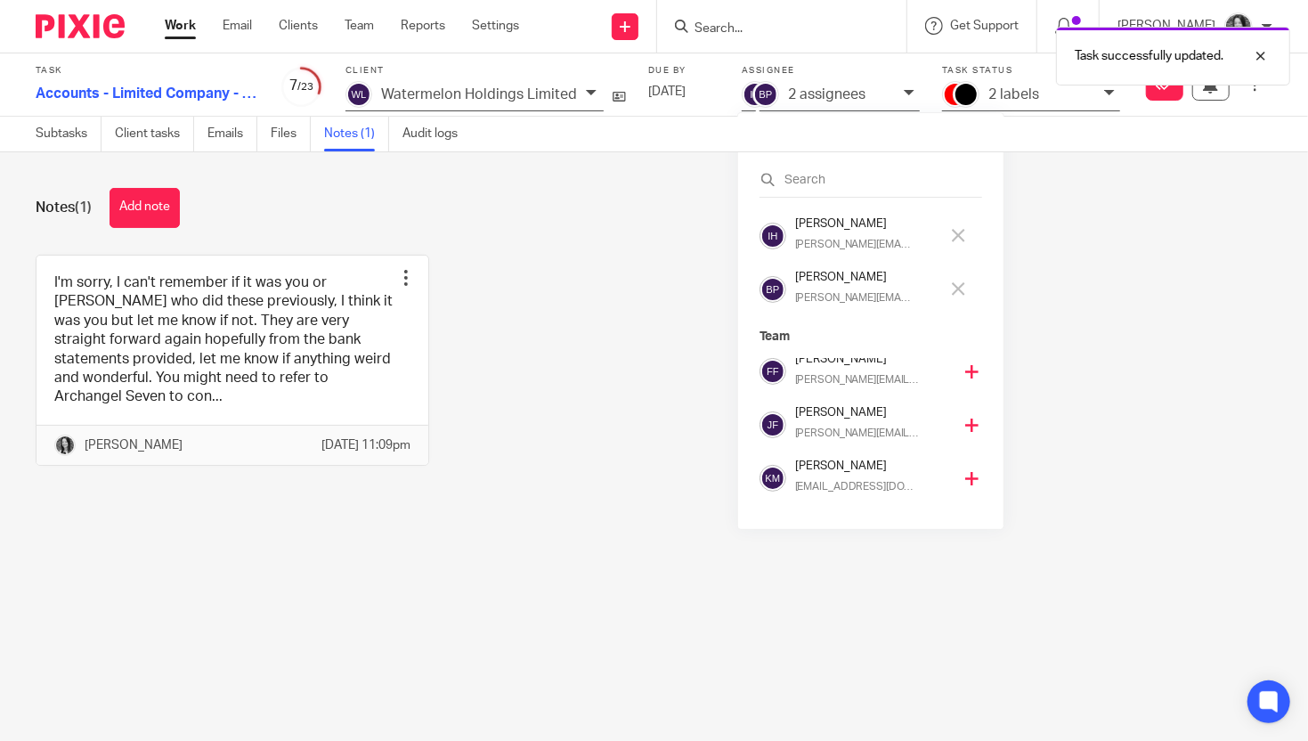
click at [831, 296] on p "[PERSON_NAME][EMAIL_ADDRESS][DOMAIN_NAME]" at bounding box center [853, 298] width 116 height 16
